Goal: Information Seeking & Learning: Learn about a topic

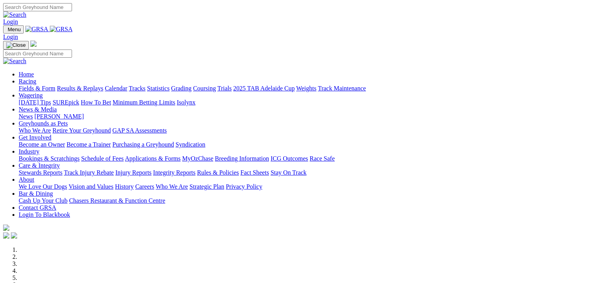
click at [45, 85] on link "Fields & Form" at bounding box center [37, 88] width 37 height 7
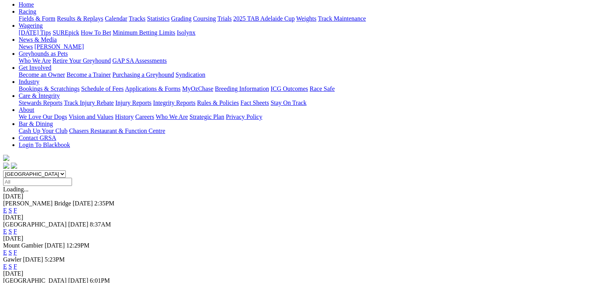
scroll to position [107, 0]
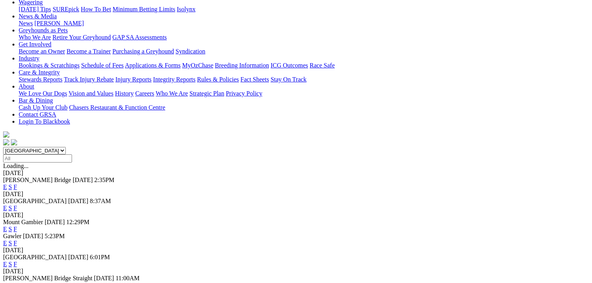
click at [17, 183] on link "F" at bounding box center [16, 186] width 4 height 7
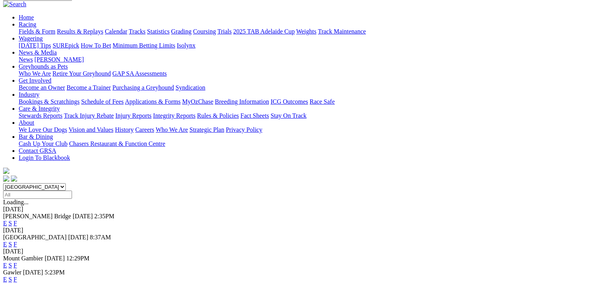
scroll to position [68, 0]
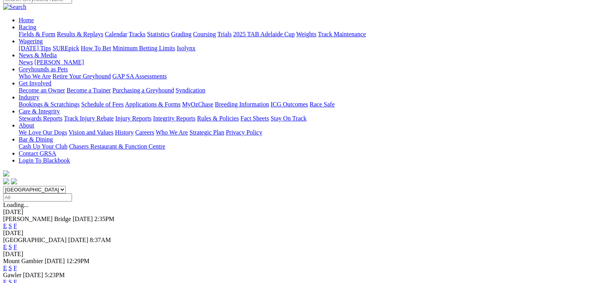
click at [17, 264] on link "F" at bounding box center [16, 267] width 4 height 7
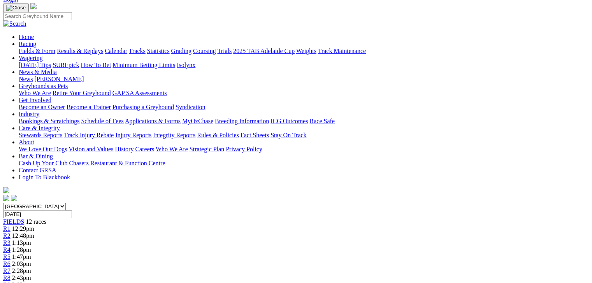
scroll to position [29, 0]
